Goal: Entertainment & Leisure: Browse casually

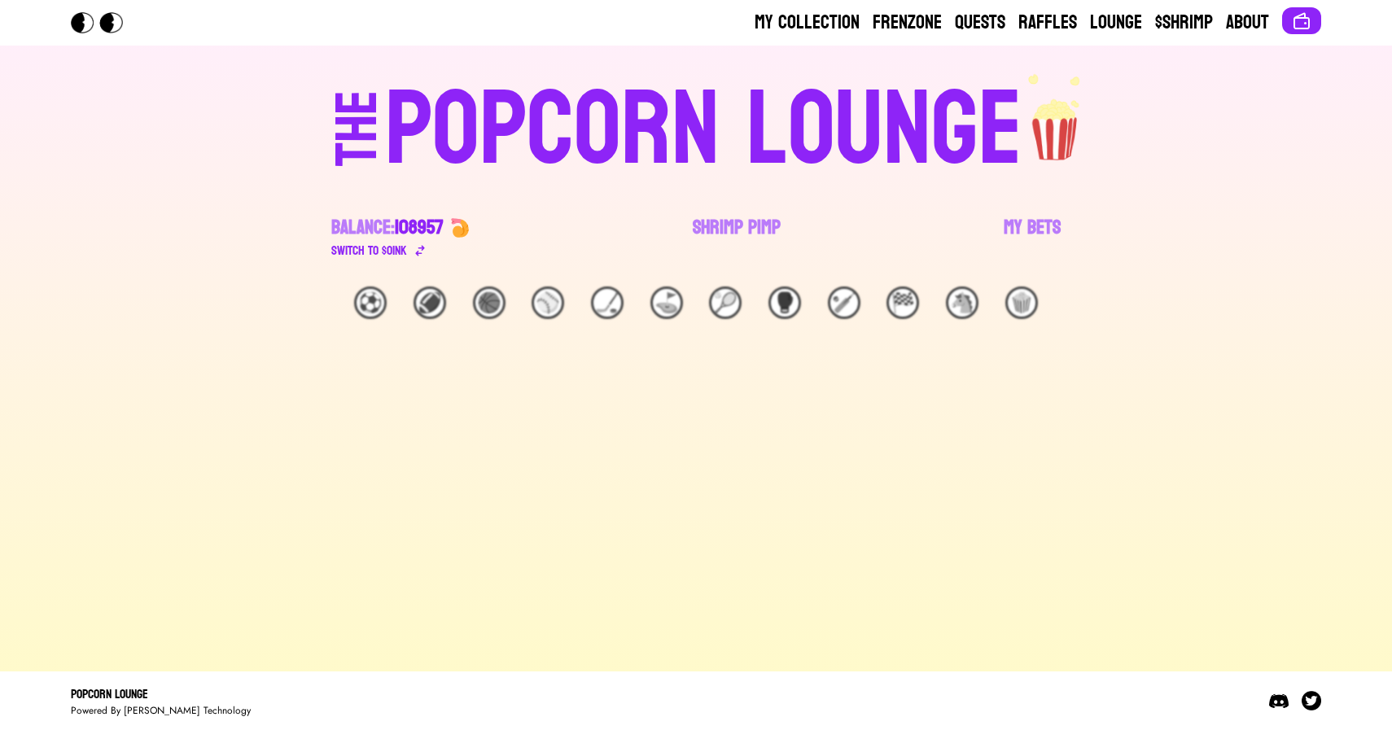
click at [735, 223] on link "Shrimp Pimp" at bounding box center [737, 238] width 88 height 46
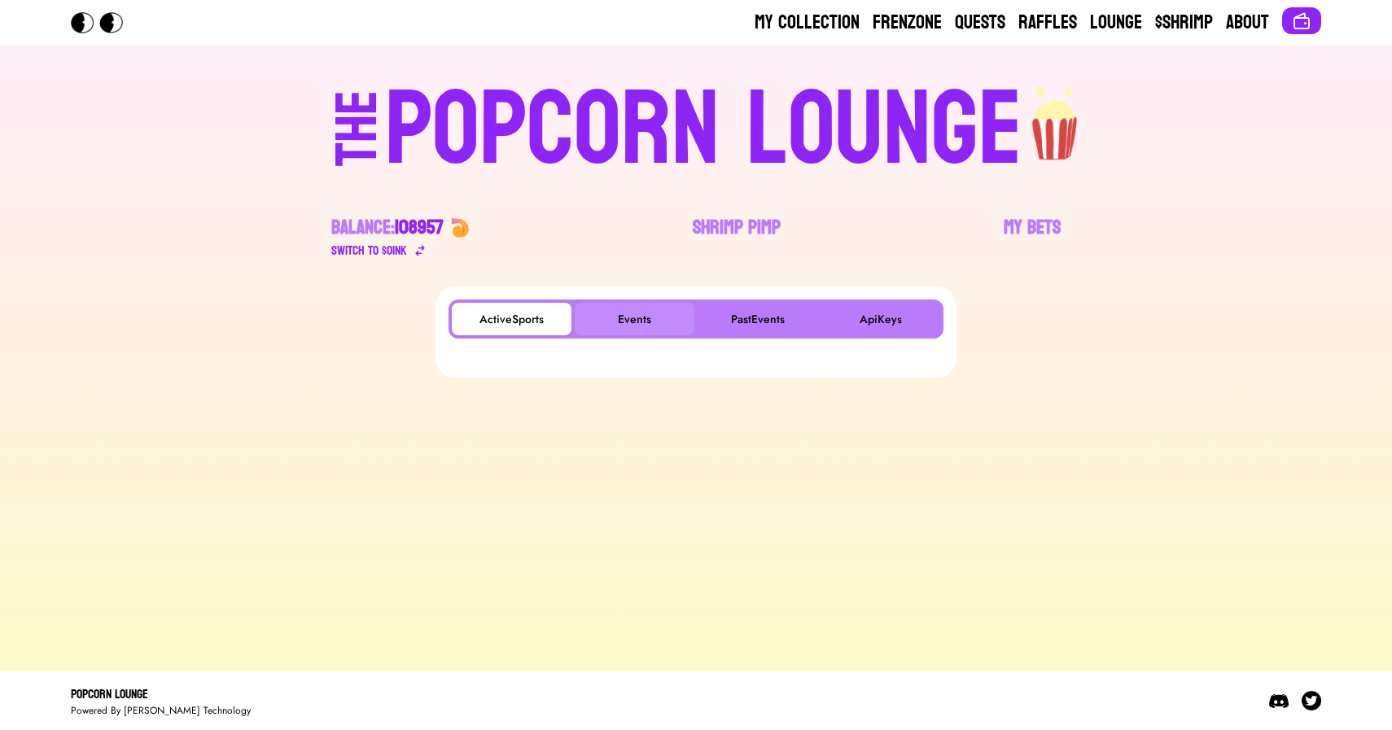
click at [642, 318] on button "Events" at bounding box center [635, 319] width 120 height 33
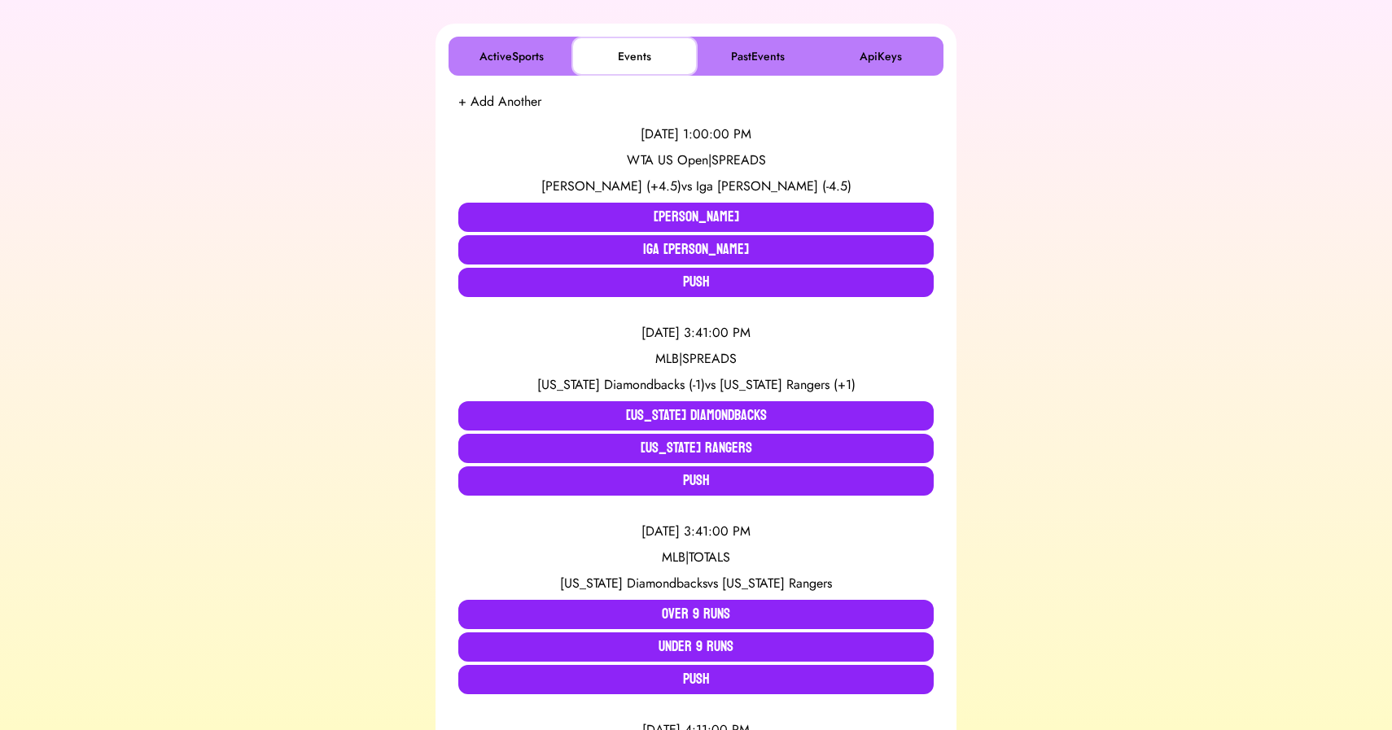
scroll to position [264, 0]
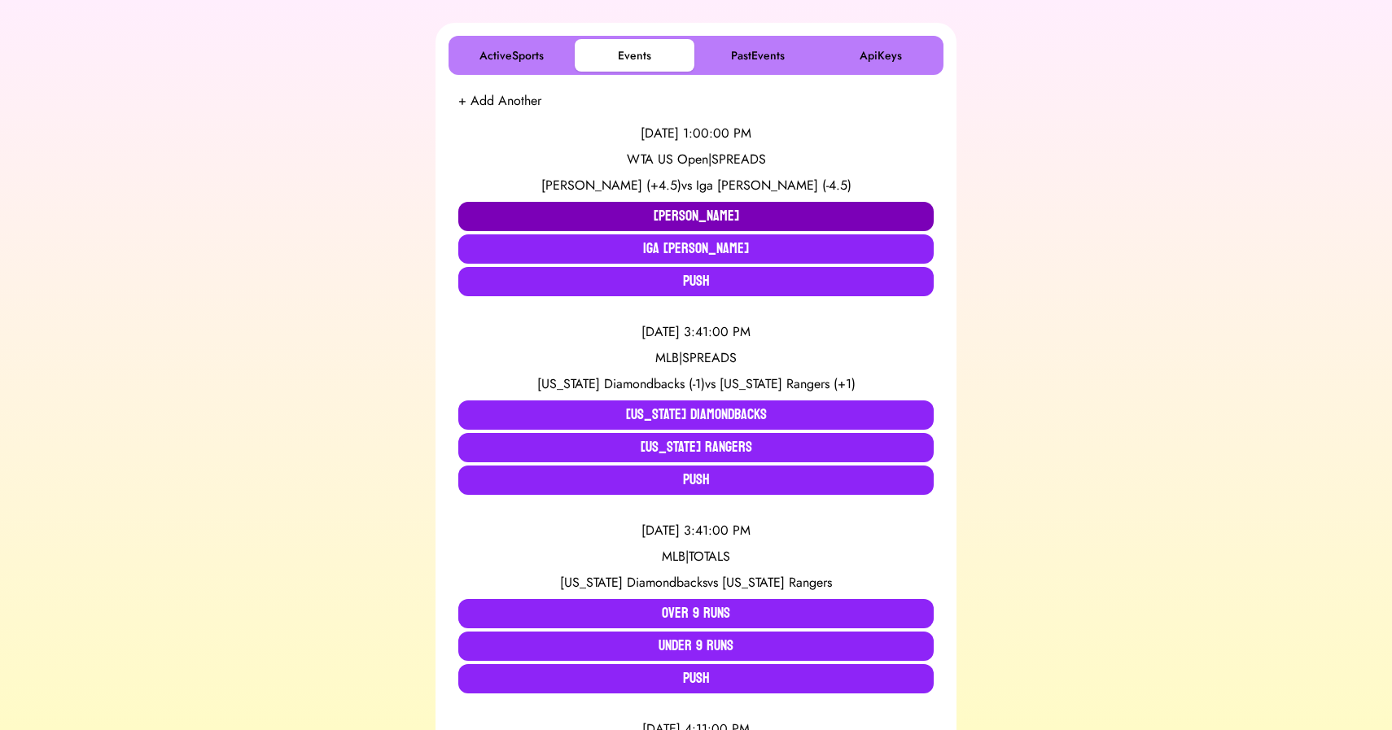
click at [540, 208] on button "Amanda Anisimova" at bounding box center [696, 216] width 476 height 29
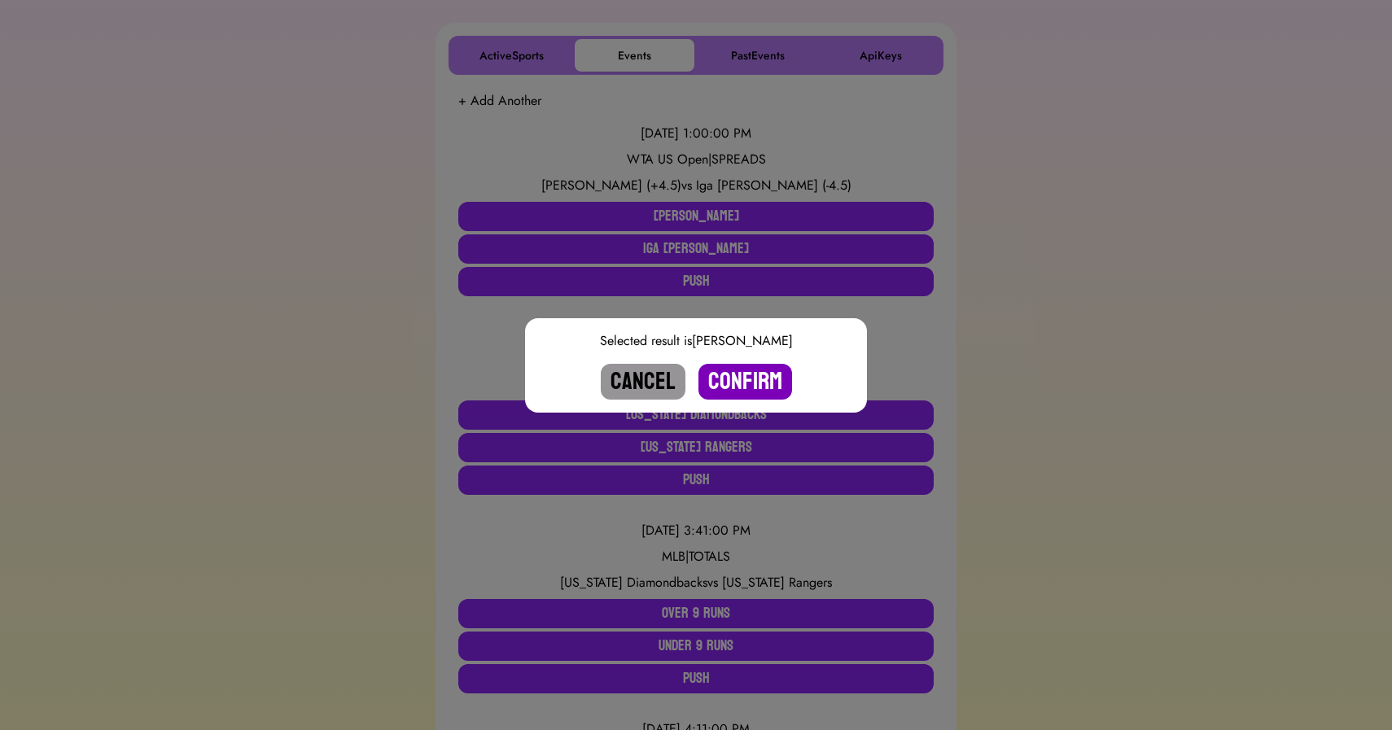
click at [731, 386] on button "Confirm" at bounding box center [746, 382] width 94 height 36
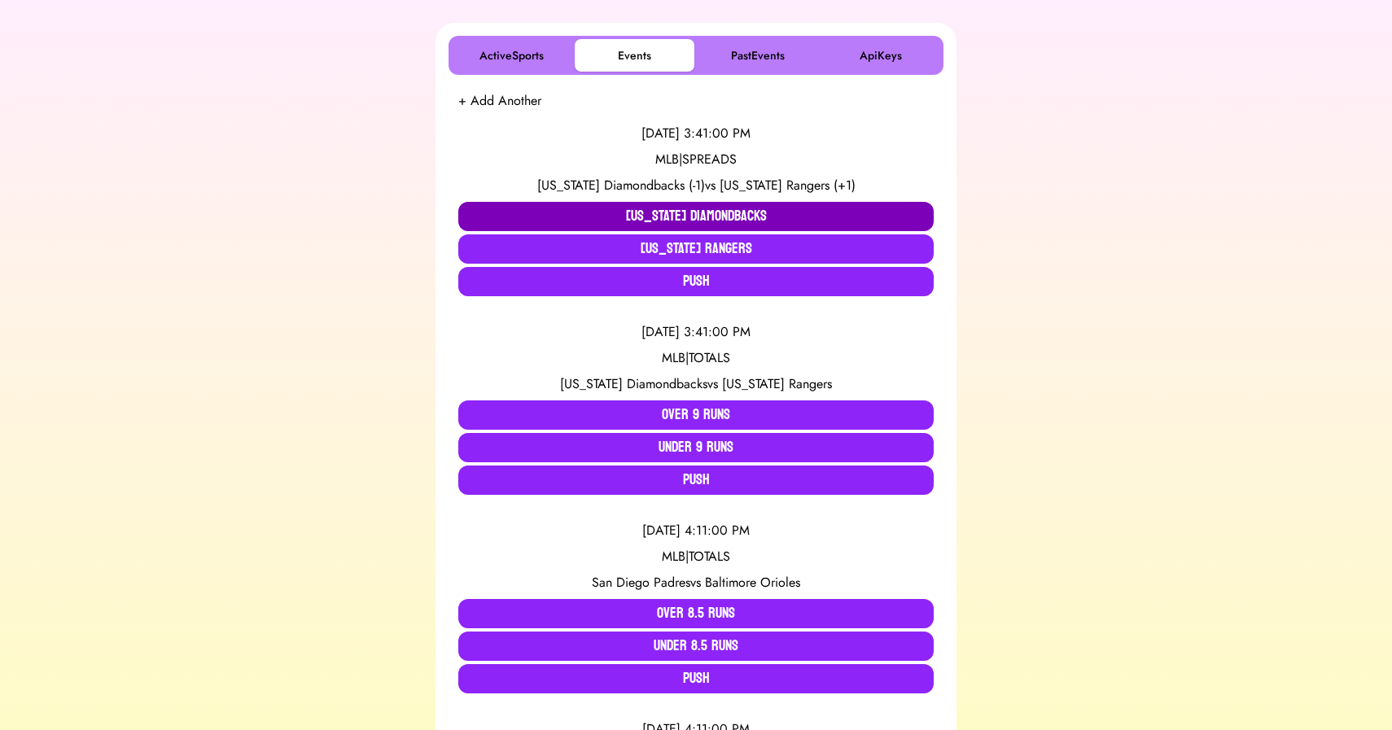
click at [528, 214] on button "Arizona Diamondbacks" at bounding box center [696, 216] width 476 height 29
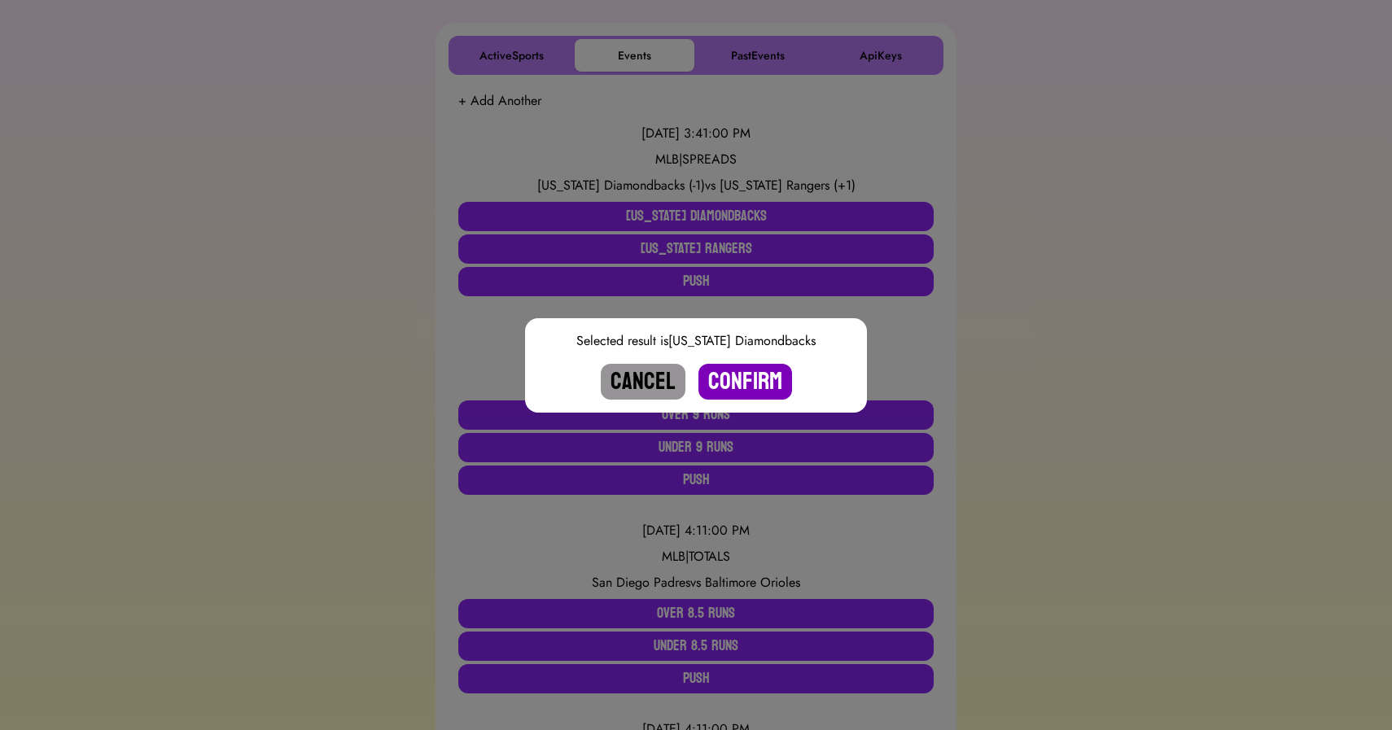
click at [752, 373] on button "Confirm" at bounding box center [746, 382] width 94 height 36
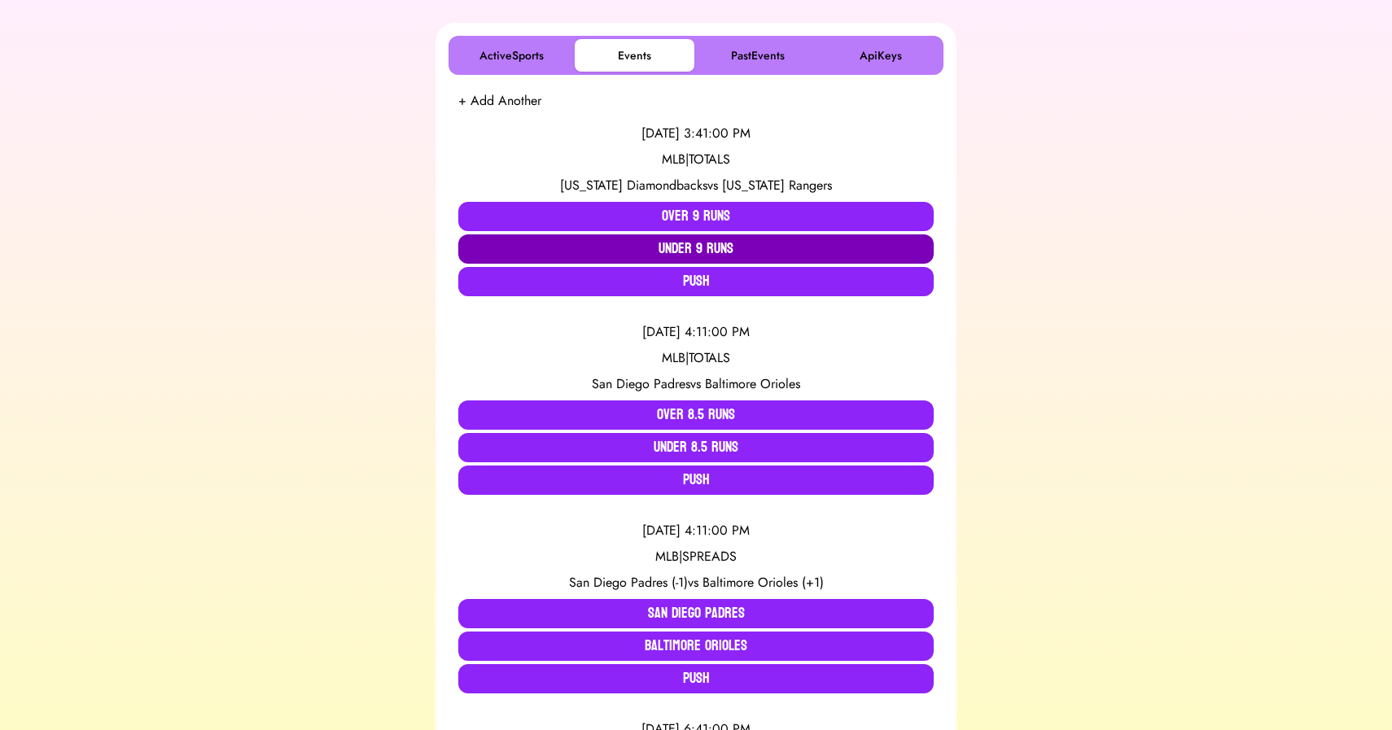
click at [683, 248] on button "Under 9 Runs" at bounding box center [696, 249] width 476 height 29
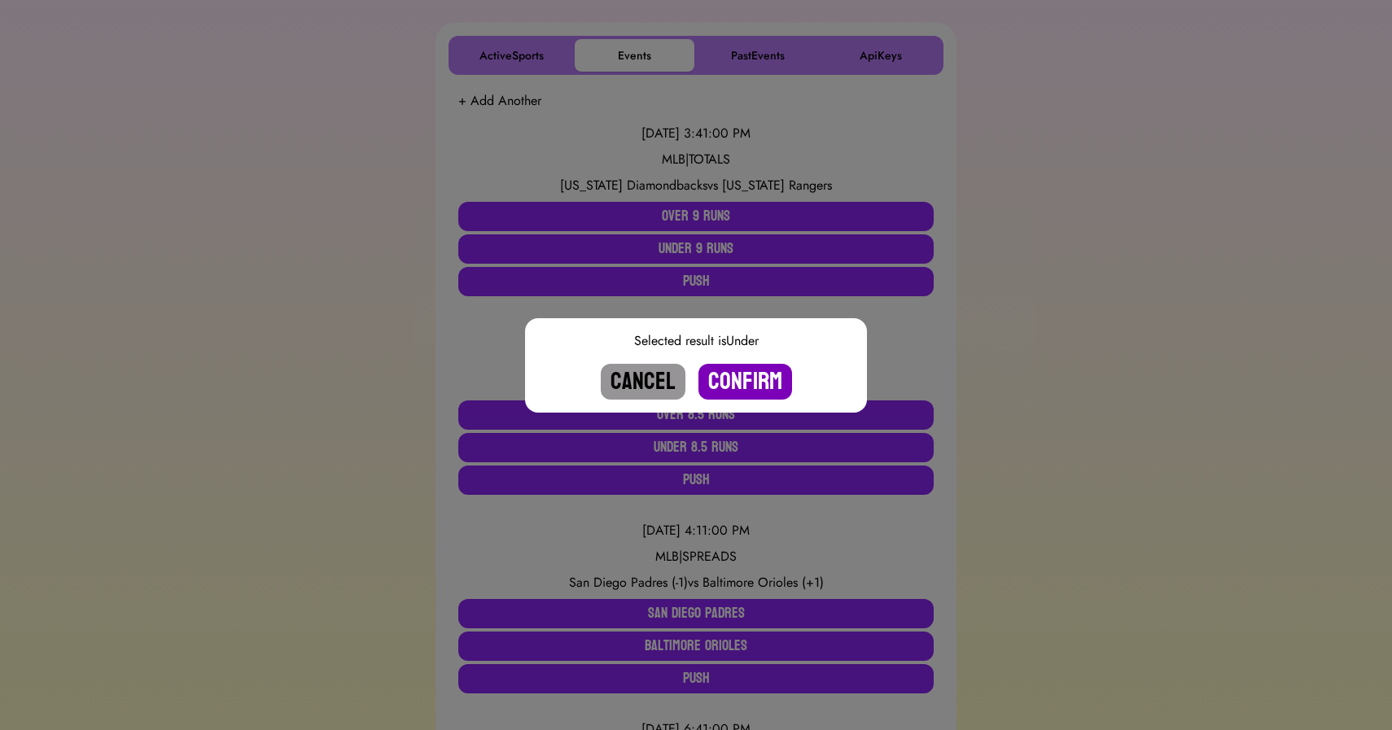
click at [756, 376] on button "Confirm" at bounding box center [746, 382] width 94 height 36
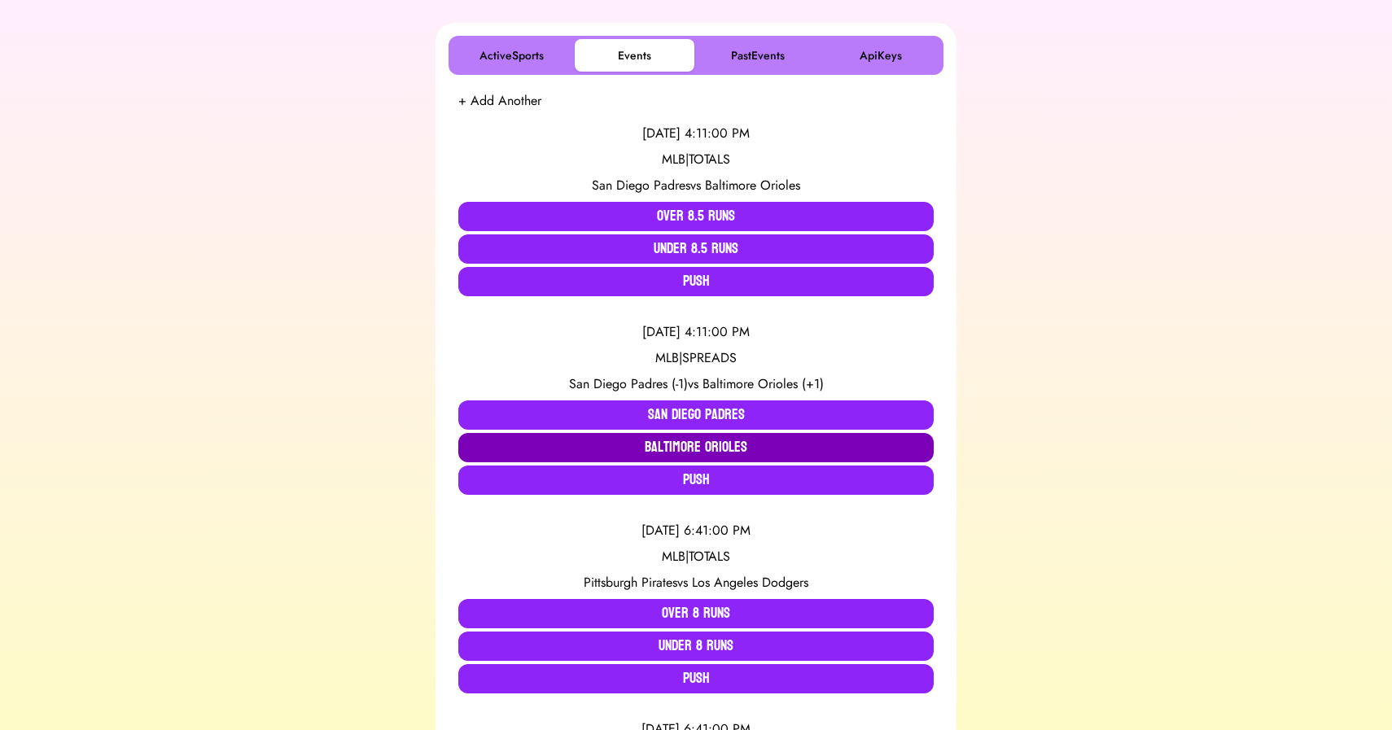
click at [638, 441] on button "Baltimore Orioles" at bounding box center [696, 447] width 476 height 29
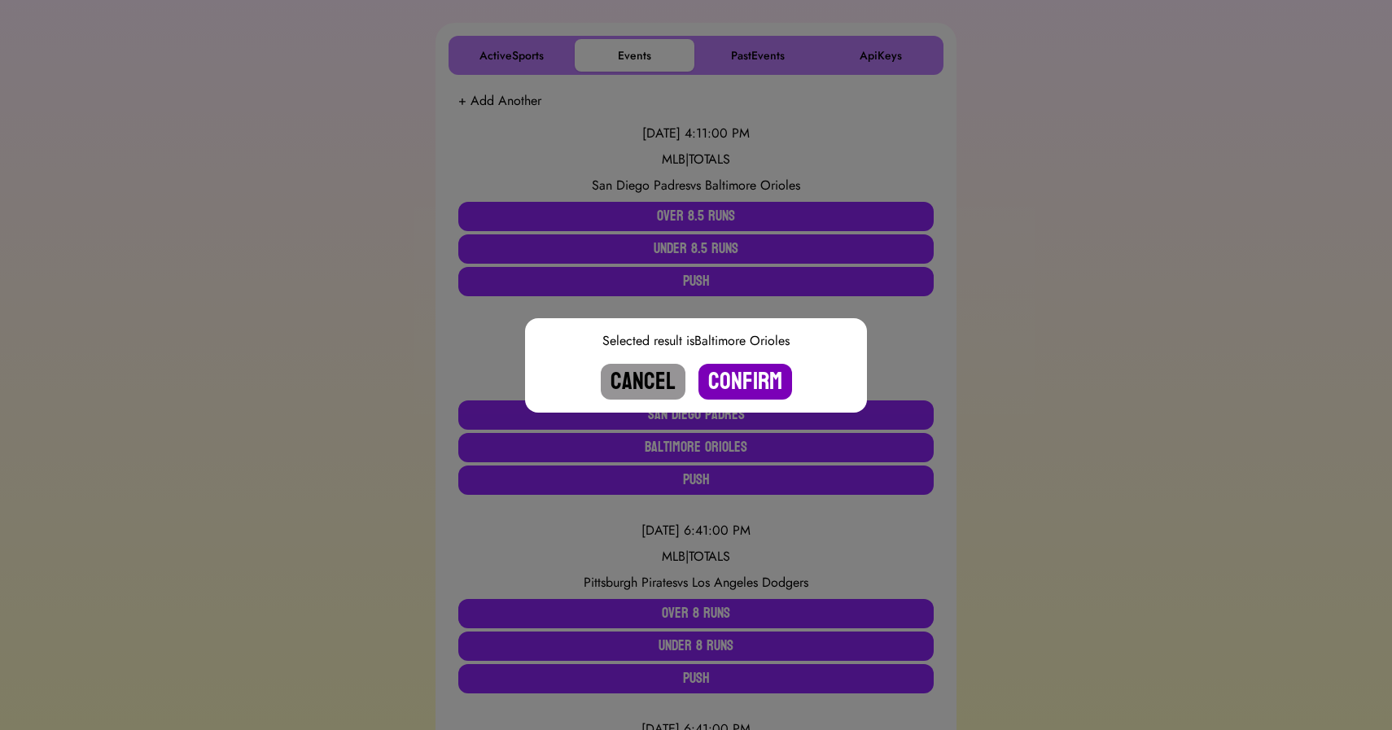
click at [740, 379] on button "Confirm" at bounding box center [746, 382] width 94 height 36
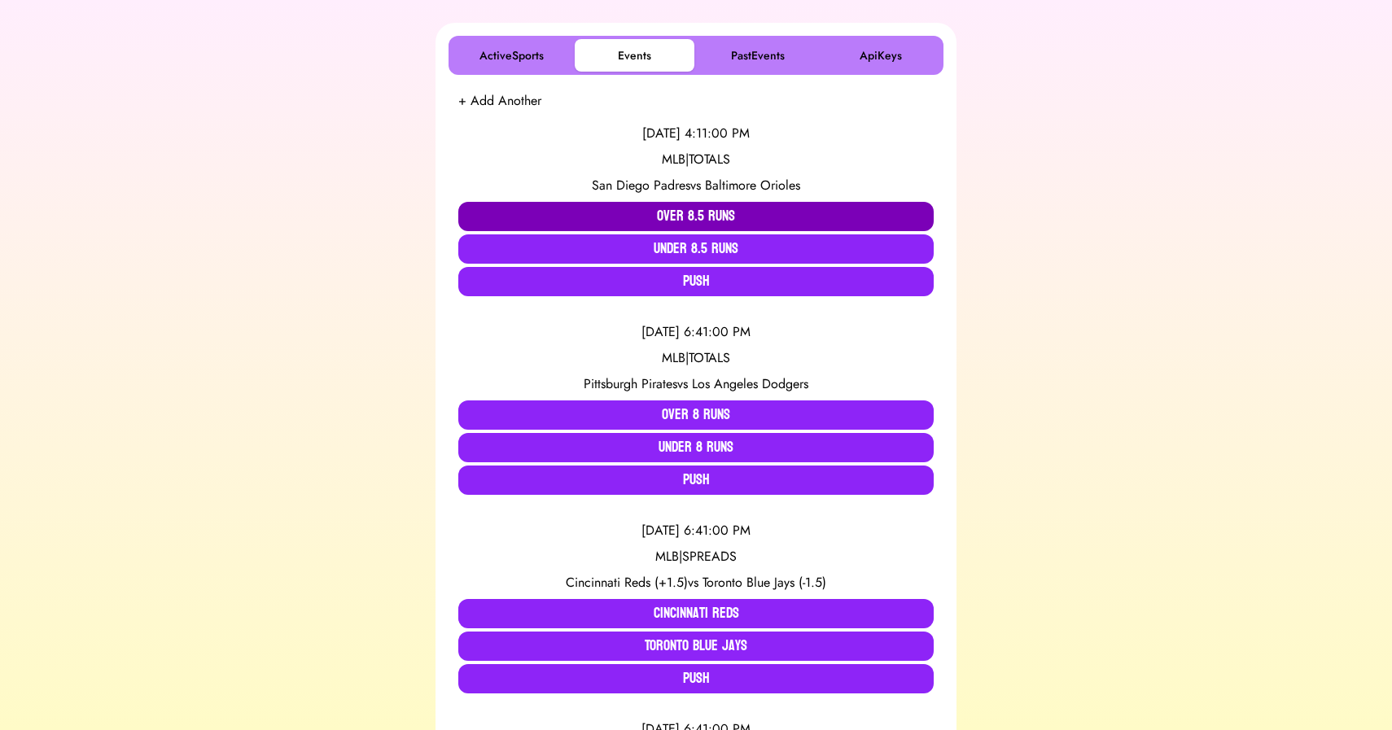
click at [683, 213] on button "Over 8.5 Runs" at bounding box center [696, 216] width 476 height 29
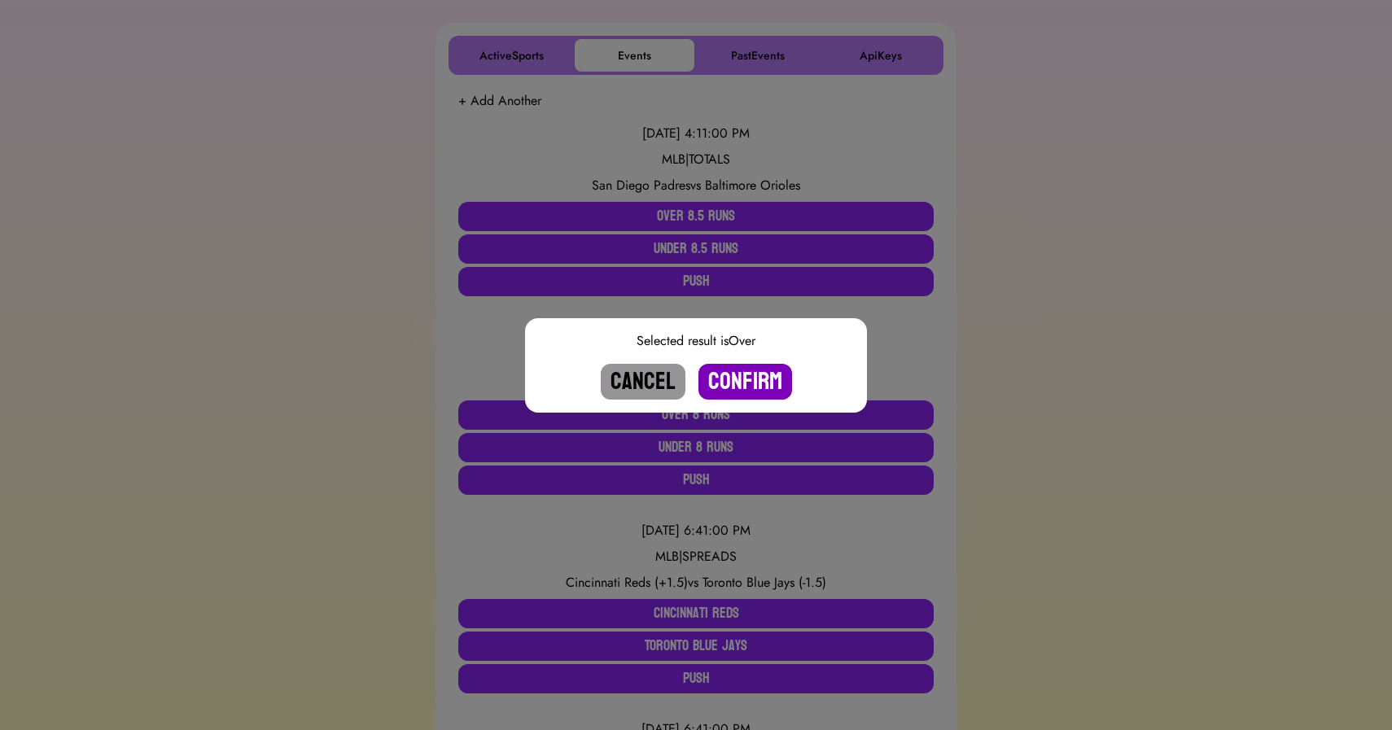
click at [739, 380] on button "Confirm" at bounding box center [746, 382] width 94 height 36
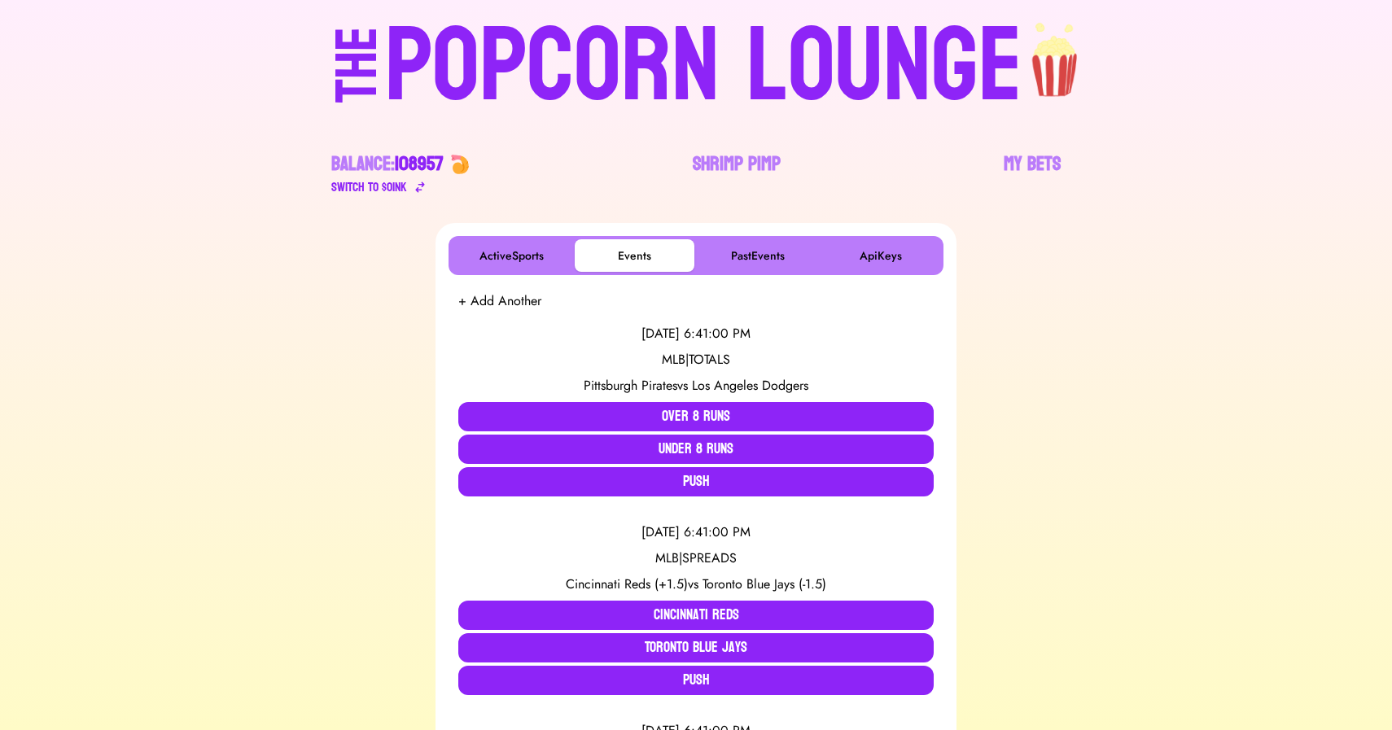
scroll to position [0, 0]
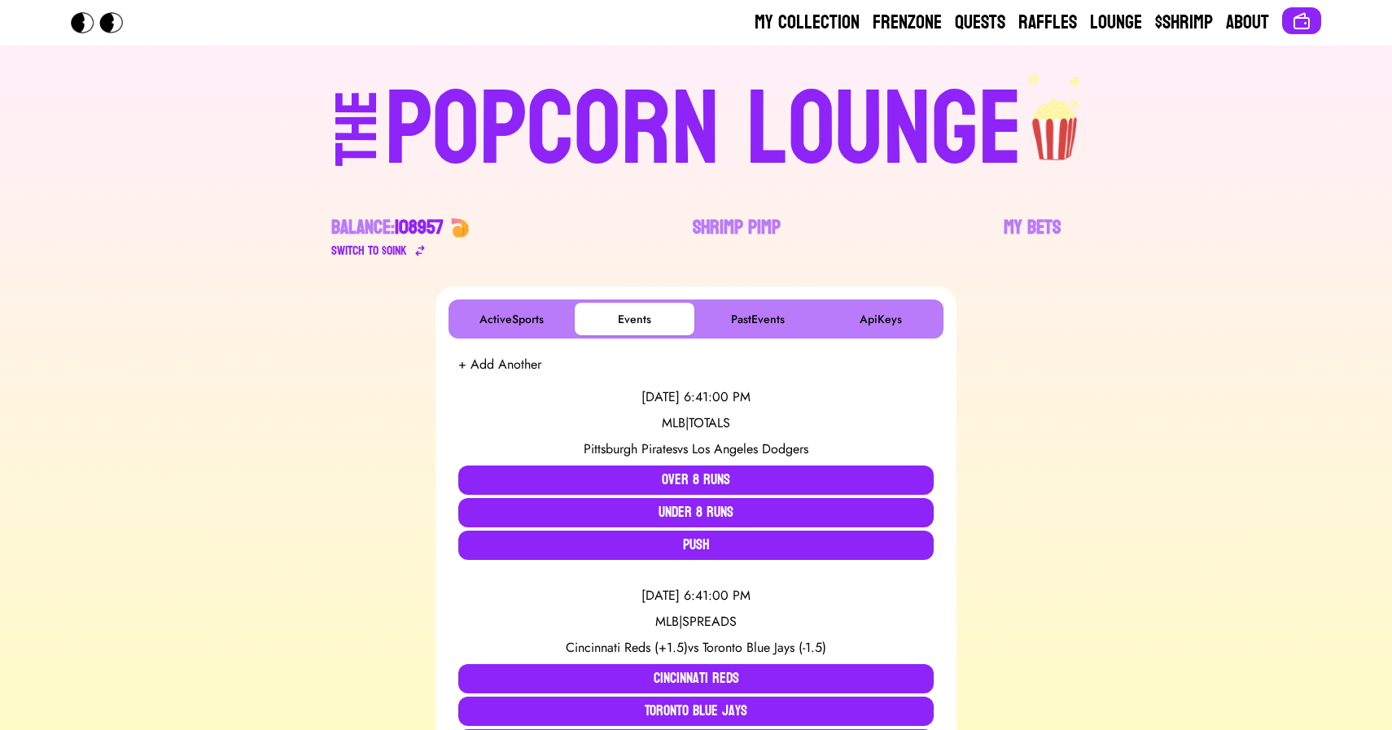
click at [581, 118] on div "POPCORN LOUNGE" at bounding box center [704, 130] width 638 height 104
